Goal: Find specific page/section: Find specific page/section

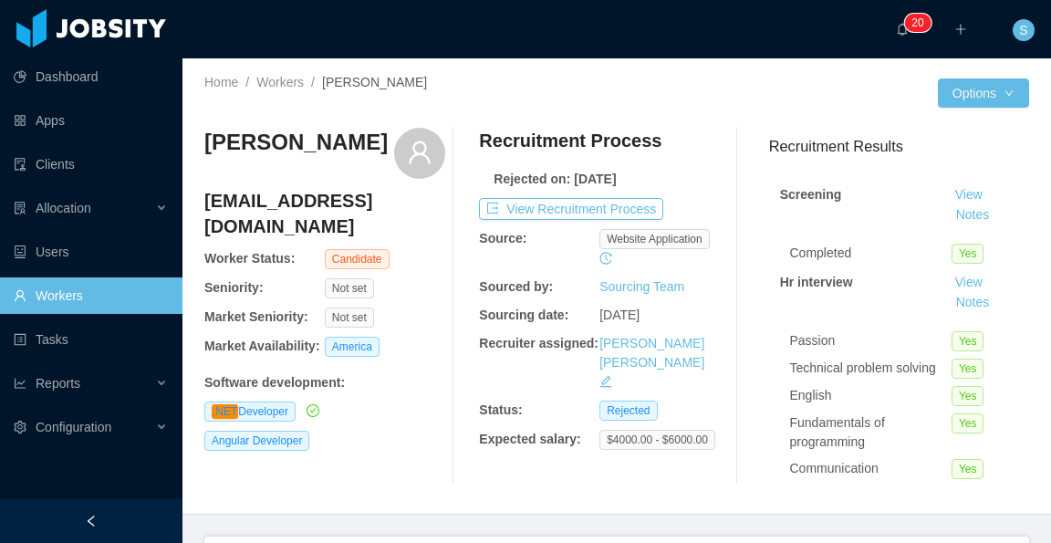
scroll to position [382, 0]
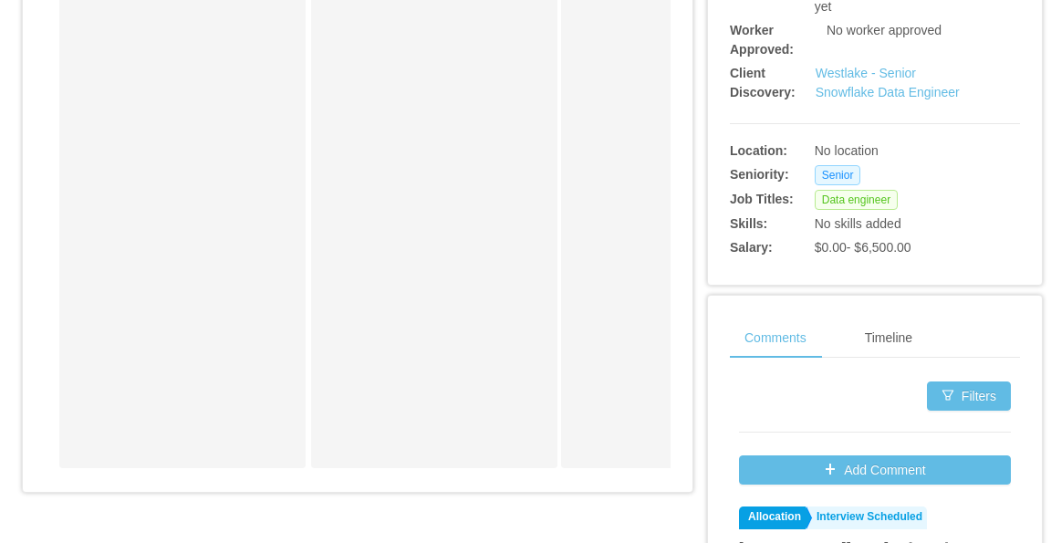
scroll to position [548, 0]
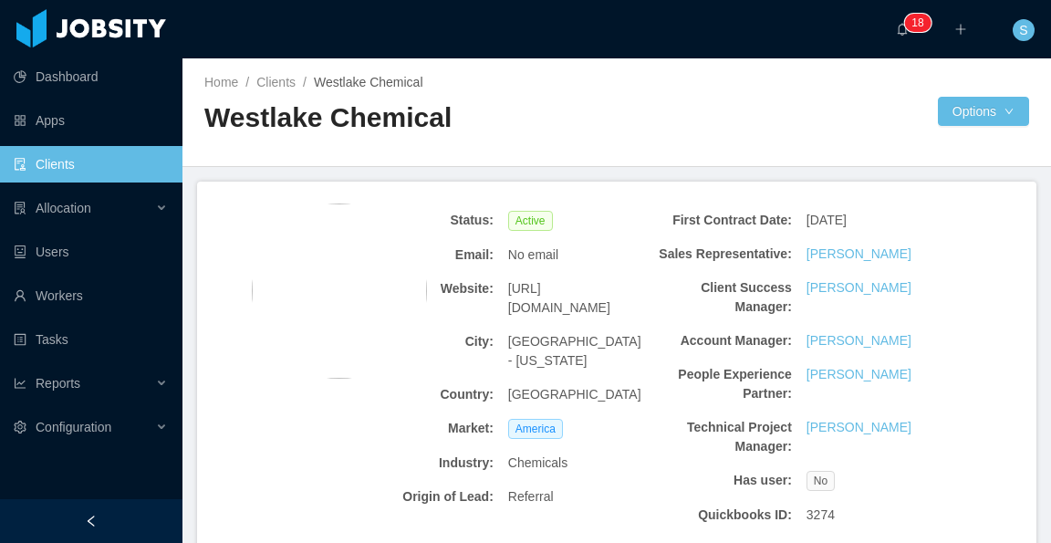
click at [736, 167] on main "Home / Clients / Westlake Chemical / Westlake Chemical Options Status: Active E…" at bounding box center [617, 300] width 869 height 485
